Goal: Task Accomplishment & Management: Use online tool/utility

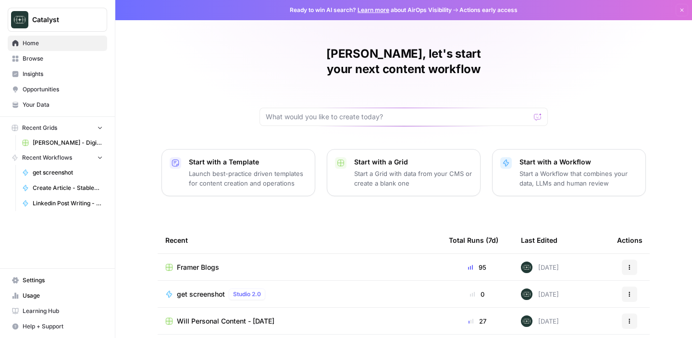
click at [61, 141] on span "[PERSON_NAME] - Digital Wealth Insider" at bounding box center [68, 142] width 70 height 9
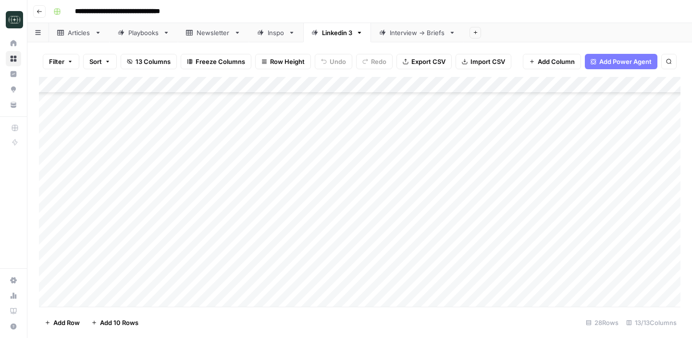
scroll to position [259, 0]
click at [265, 235] on div "Add Column" at bounding box center [359, 192] width 641 height 230
type textarea "**********"
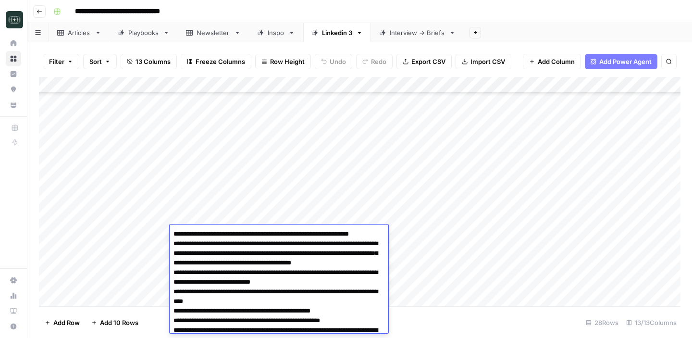
scroll to position [58, 0]
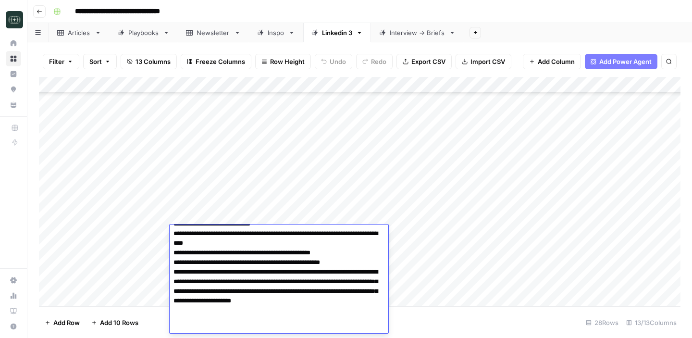
click at [416, 231] on div "Add Column" at bounding box center [359, 192] width 641 height 230
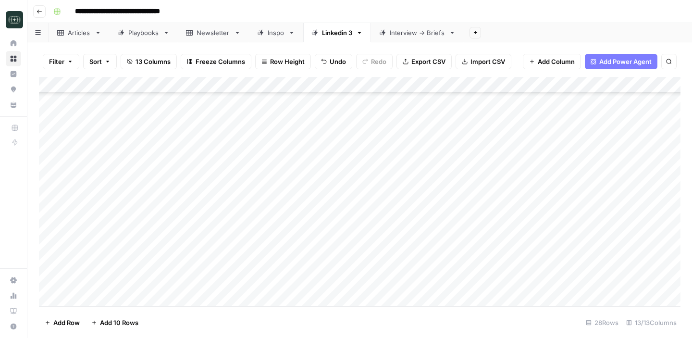
click at [489, 233] on div "Add Column" at bounding box center [359, 192] width 641 height 230
click at [501, 231] on div "Add Column" at bounding box center [359, 192] width 641 height 230
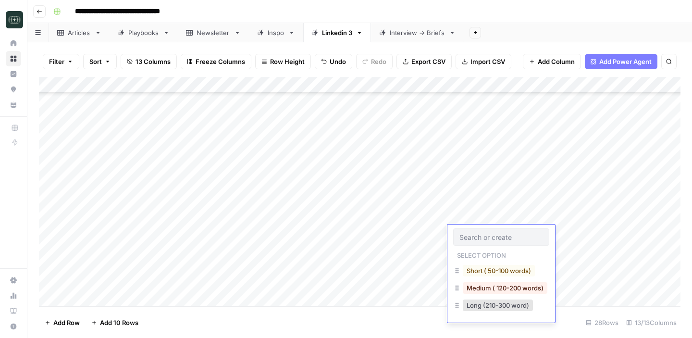
click at [501, 231] on div at bounding box center [501, 236] width 96 height 17
click at [505, 284] on button "Medium ( 120-200 words)" at bounding box center [505, 288] width 85 height 12
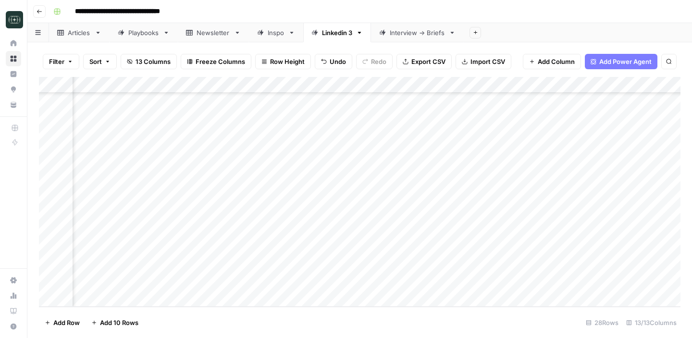
scroll to position [259, 0]
click at [544, 232] on div "Add Column" at bounding box center [359, 192] width 641 height 230
click at [304, 248] on div "Add Column" at bounding box center [359, 192] width 641 height 230
type textarea "**********"
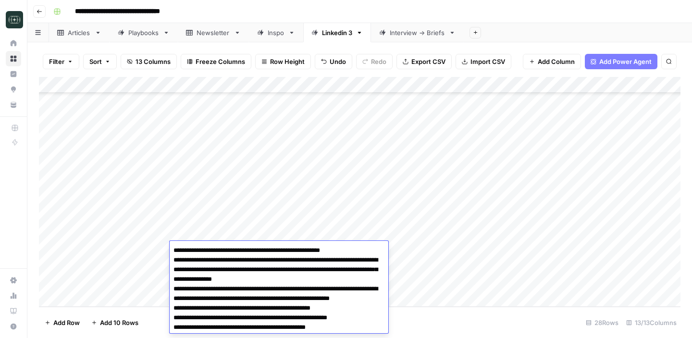
scroll to position [55, 0]
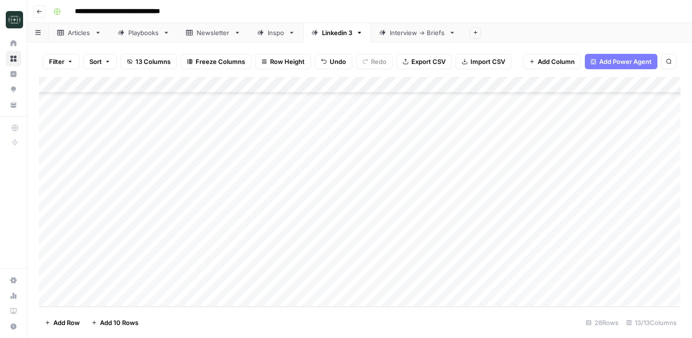
click at [475, 252] on div "Add Column" at bounding box center [359, 192] width 641 height 230
click at [488, 250] on div "Add Column" at bounding box center [359, 192] width 641 height 230
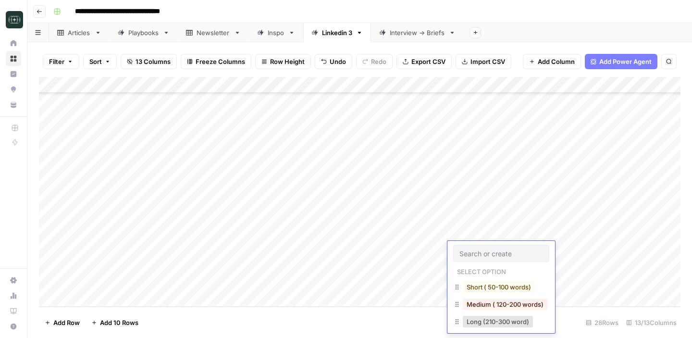
click at [488, 250] on input "text" at bounding box center [501, 253] width 84 height 9
click at [496, 303] on button "Medium ( 120-200 words)" at bounding box center [505, 304] width 85 height 12
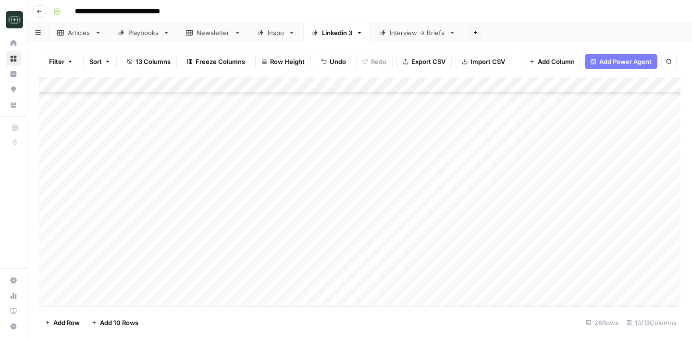
click at [556, 247] on div "Add Column" at bounding box center [359, 192] width 641 height 230
click at [263, 264] on div "Add Column" at bounding box center [359, 192] width 641 height 230
type textarea "**********"
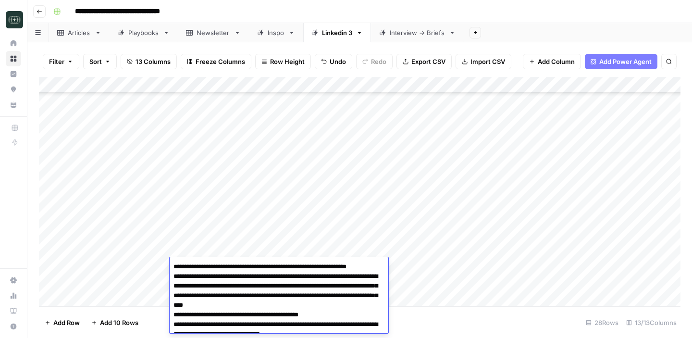
scroll to position [100, 0]
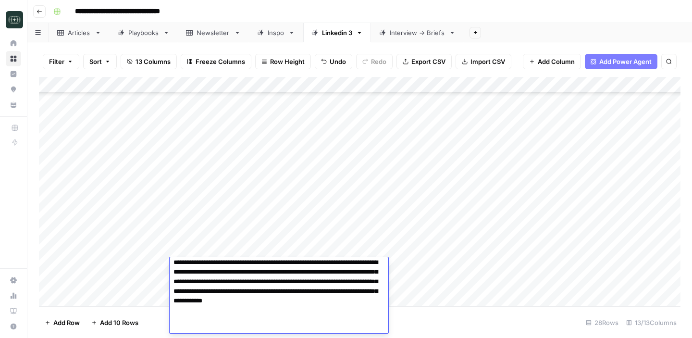
click at [509, 267] on div "Add Column" at bounding box center [359, 192] width 641 height 230
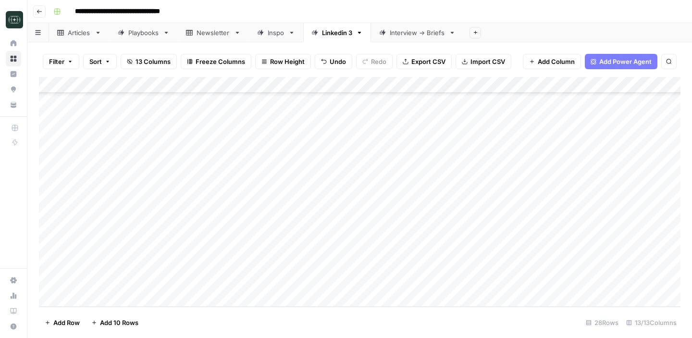
click at [509, 267] on div "Add Column" at bounding box center [359, 192] width 641 height 230
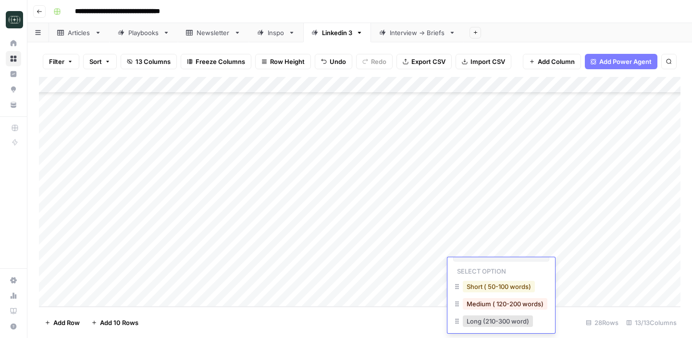
scroll to position [17, 0]
click at [519, 303] on button "Medium ( 120-200 words)" at bounding box center [505, 303] width 85 height 12
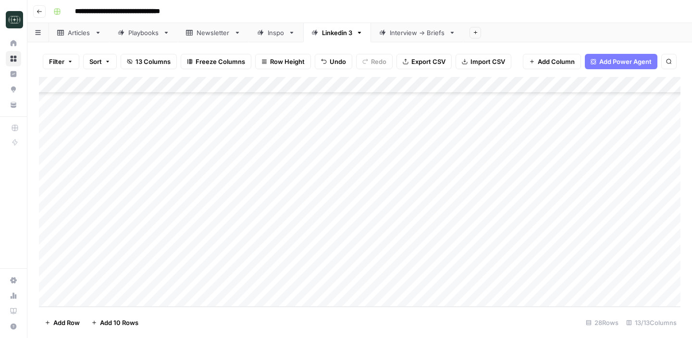
click at [573, 263] on div "Add Column" at bounding box center [359, 192] width 641 height 230
click at [105, 301] on div "Add Column" at bounding box center [359, 192] width 641 height 230
click at [107, 299] on div "Add Column" at bounding box center [359, 192] width 641 height 230
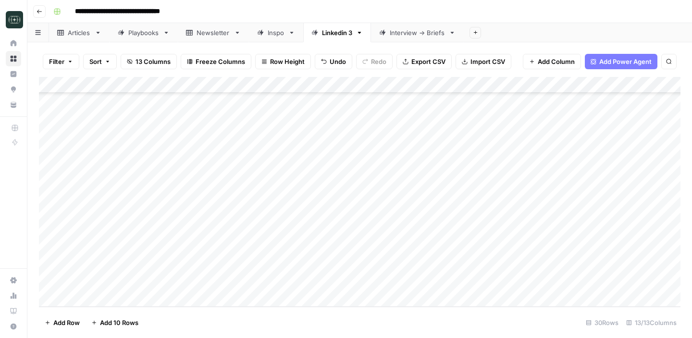
scroll to position [308, 0]
click at [267, 231] on div "Add Column" at bounding box center [359, 192] width 641 height 230
click at [289, 237] on div "Add Column" at bounding box center [359, 192] width 641 height 230
type textarea "**********"
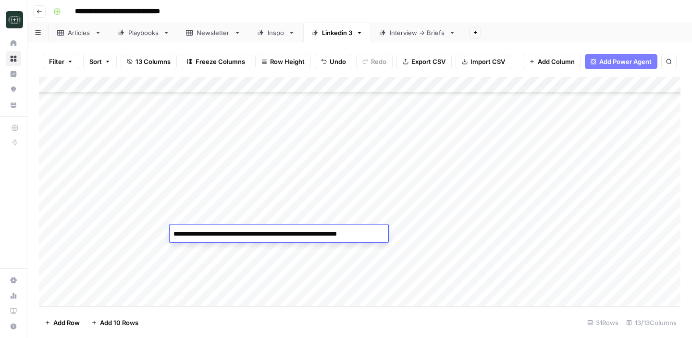
scroll to position [39, 0]
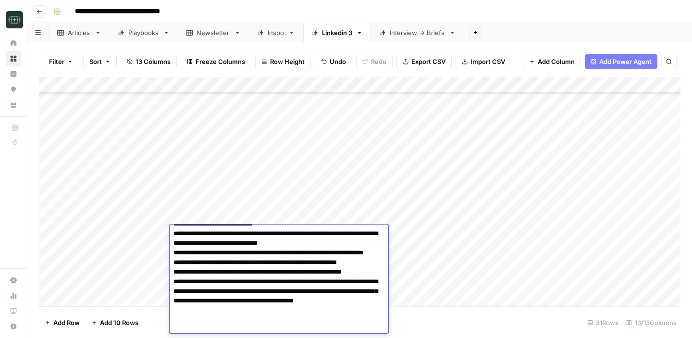
click at [473, 237] on div "Add Column" at bounding box center [359, 192] width 641 height 230
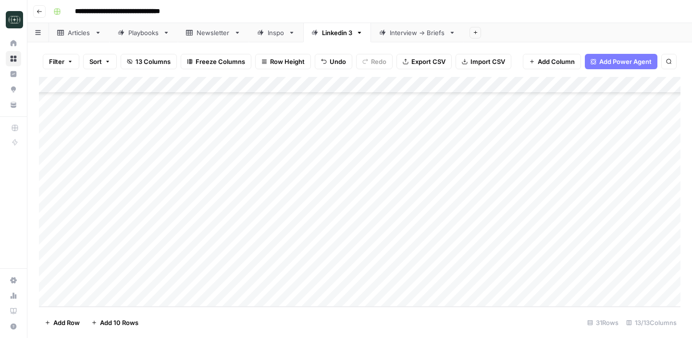
click at [491, 230] on div "Add Column" at bounding box center [359, 192] width 641 height 230
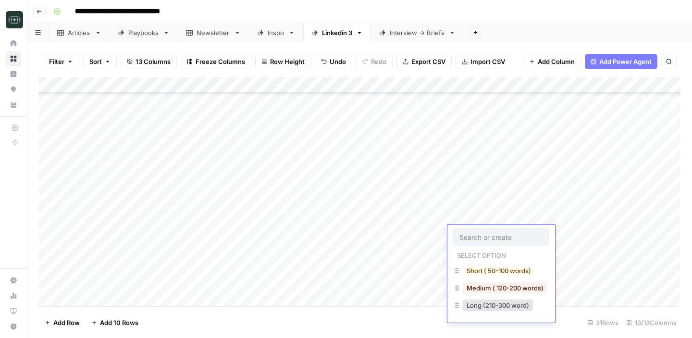
click at [491, 230] on div at bounding box center [501, 236] width 96 height 17
click at [501, 289] on button "Medium ( 120-200 words)" at bounding box center [505, 288] width 85 height 12
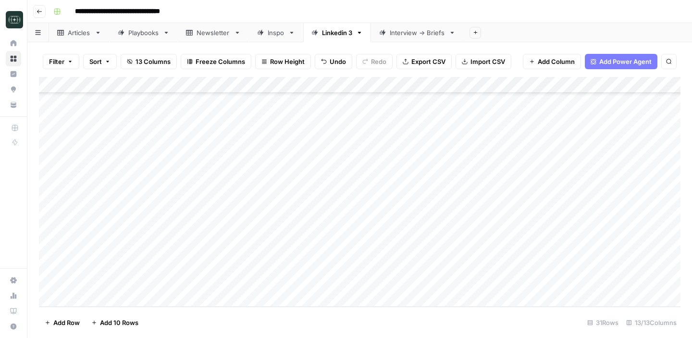
click at [545, 233] on div "Add Column" at bounding box center [359, 192] width 641 height 230
